Goal: Use online tool/utility: Utilize a website feature to perform a specific function

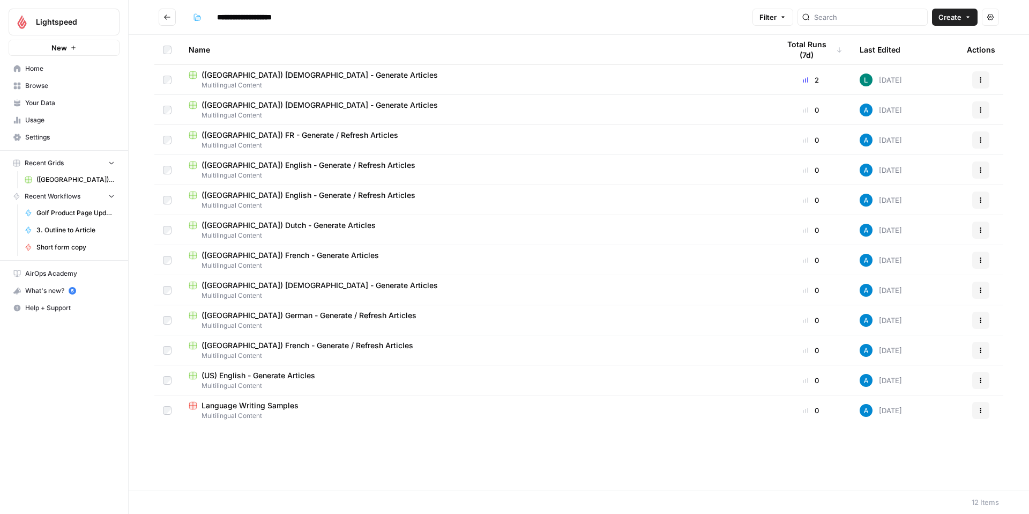
click at [234, 75] on span "([GEOGRAPHIC_DATA]) [DEMOGRAPHIC_DATA] - Generate Articles" at bounding box center [320, 75] width 236 height 11
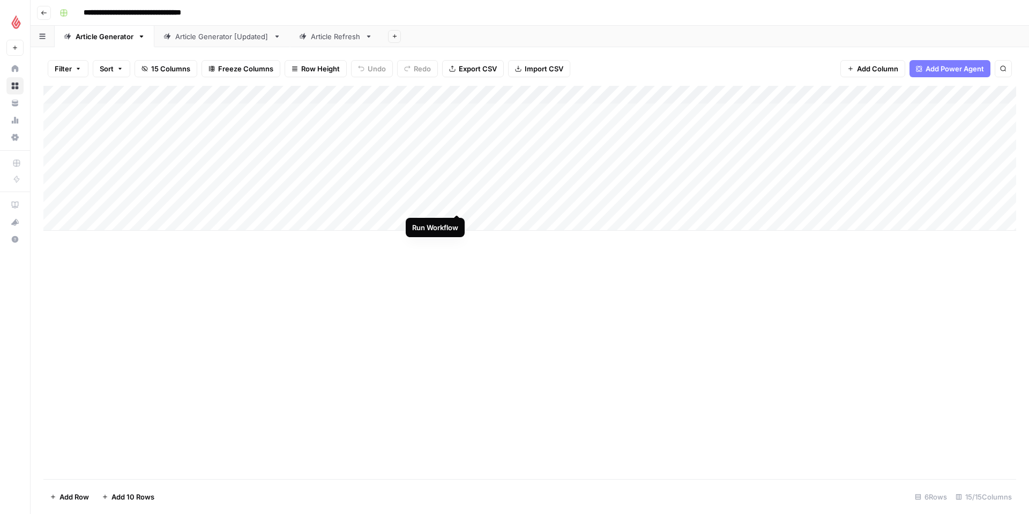
click at [458, 202] on div "Add Column" at bounding box center [529, 158] width 973 height 145
click at [123, 218] on div "Add Column" at bounding box center [529, 158] width 973 height 145
type textarea "**********"
click at [210, 225] on div "Add Column" at bounding box center [529, 167] width 973 height 163
click at [243, 221] on div "Add Column" at bounding box center [529, 167] width 973 height 163
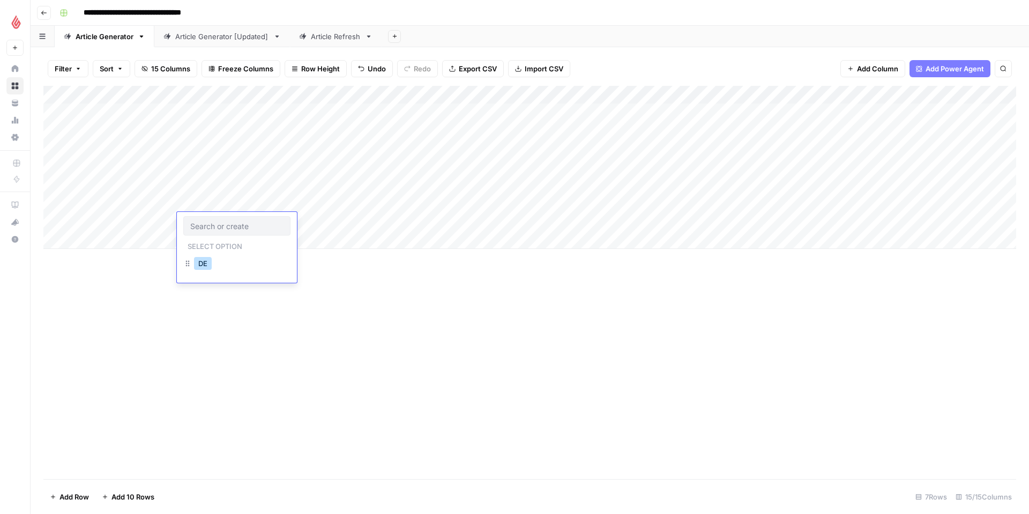
click at [207, 263] on button "DE" at bounding box center [203, 263] width 18 height 13
click at [307, 221] on div "Add Column" at bounding box center [529, 167] width 973 height 163
click at [304, 266] on button "DE" at bounding box center [300, 263] width 18 height 13
click at [393, 220] on div "Add Column" at bounding box center [529, 167] width 973 height 163
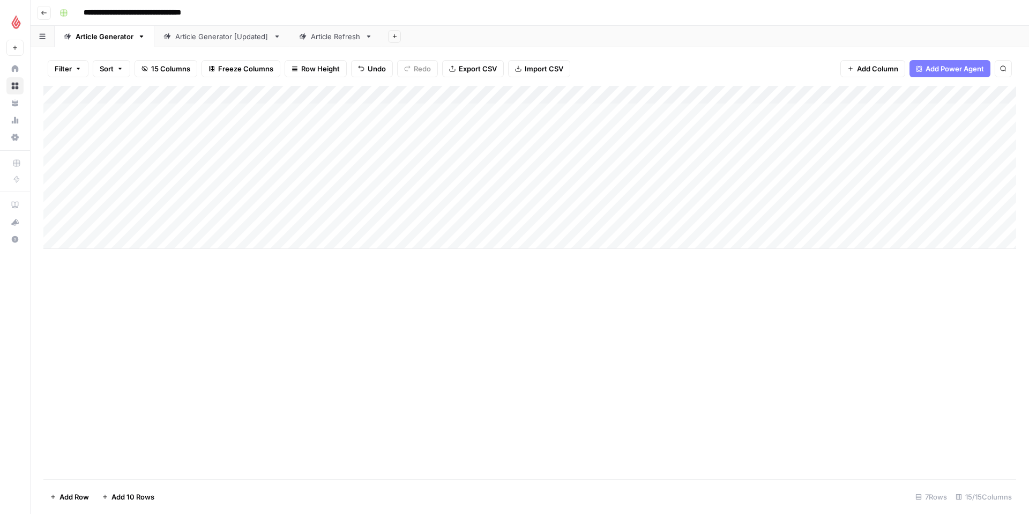
click at [329, 41] on div "Article Refresh" at bounding box center [336, 36] width 50 height 11
click at [116, 36] on div "Article Generator" at bounding box center [105, 36] width 58 height 11
